Goal: Information Seeking & Learning: Learn about a topic

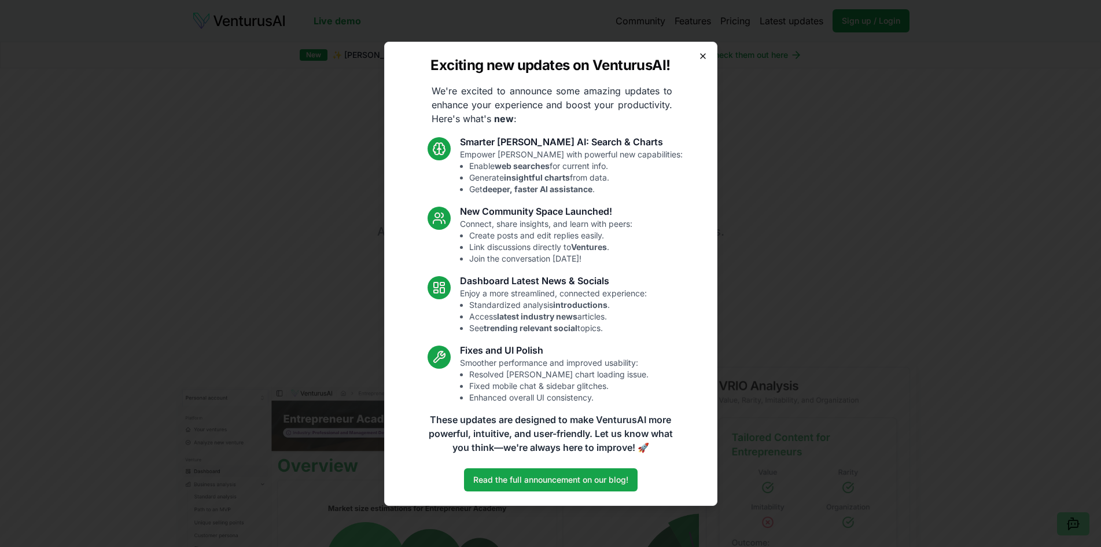
click at [700, 55] on icon "button" at bounding box center [702, 55] width 9 height 9
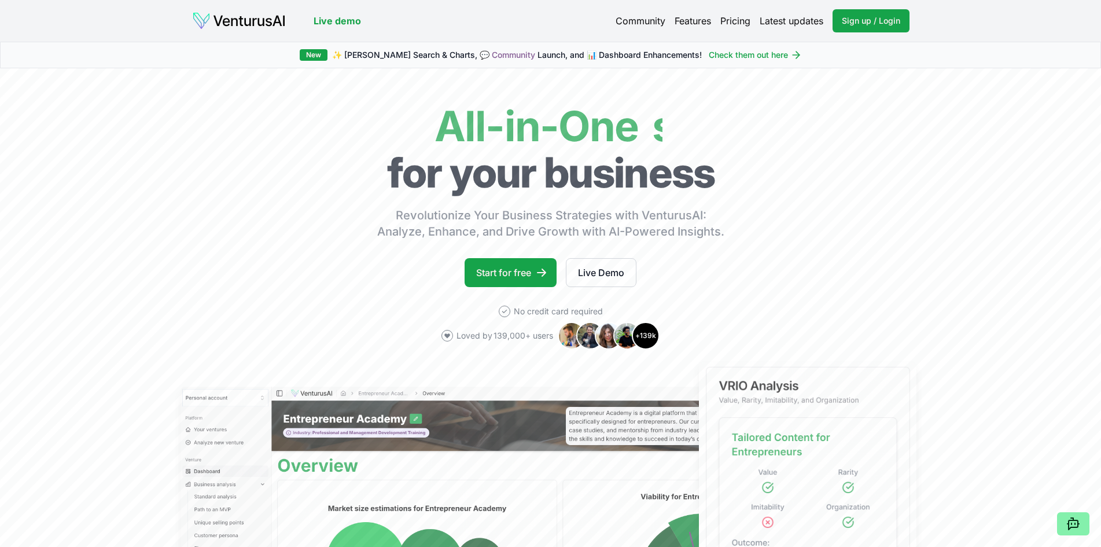
click at [731, 21] on link "Pricing" at bounding box center [735, 21] width 30 height 14
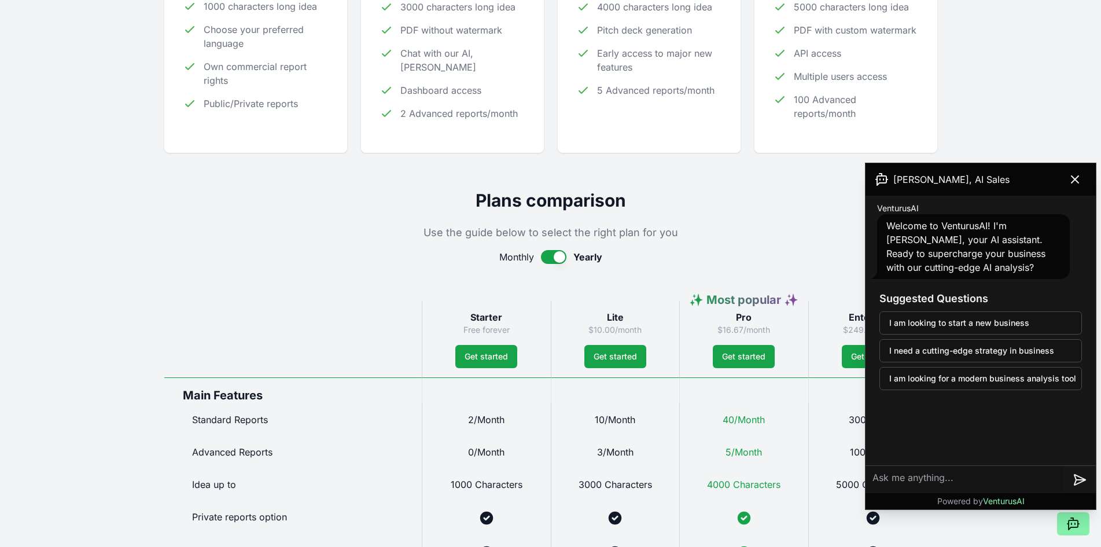
scroll to position [347, 0]
click at [1074, 177] on icon at bounding box center [1075, 179] width 14 height 14
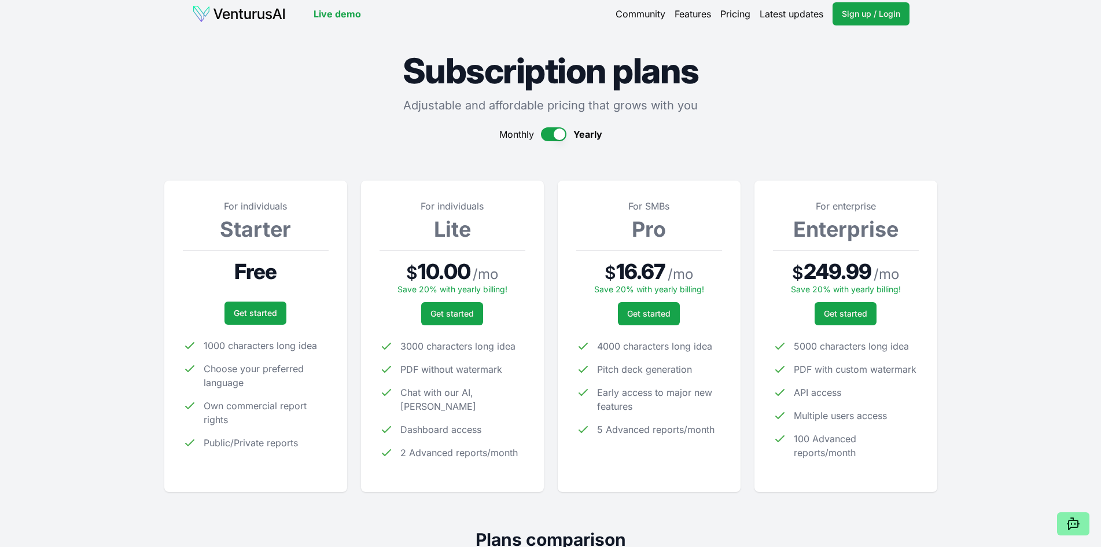
scroll to position [0, 0]
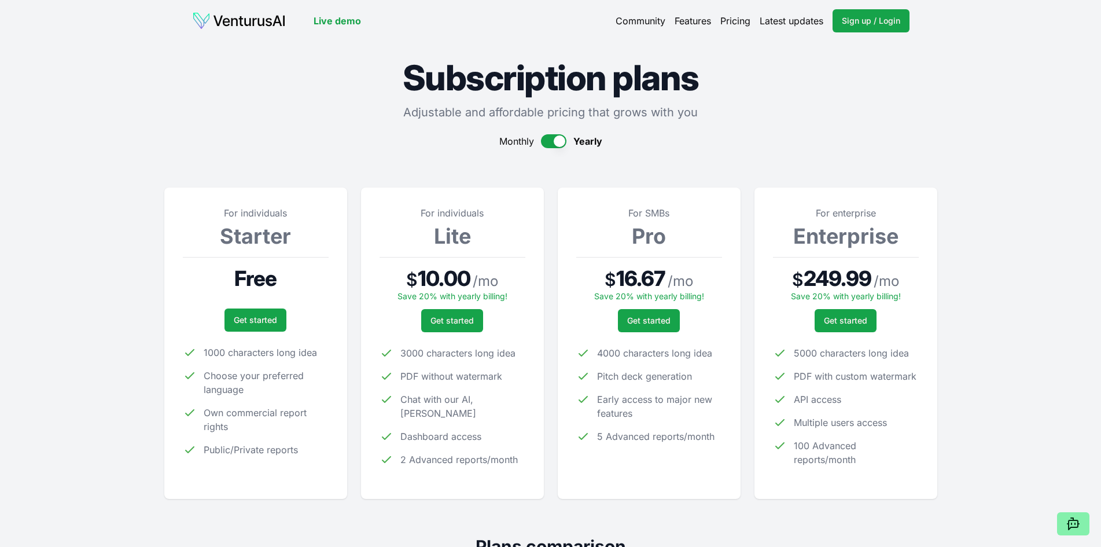
click at [265, 27] on img at bounding box center [239, 21] width 94 height 19
